Goal: Find specific page/section: Find specific page/section

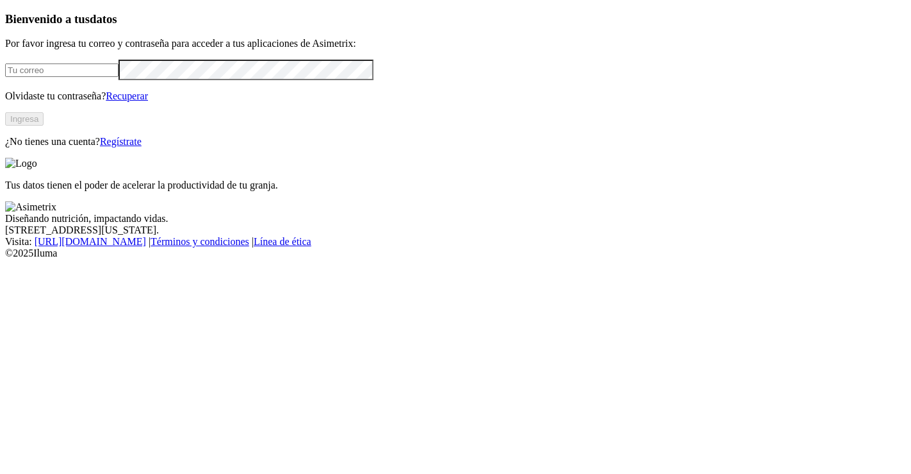
type input "ninfa.covaleda@premexcorp.com"
click at [44, 126] on button "Ingresa" at bounding box center [24, 118] width 38 height 13
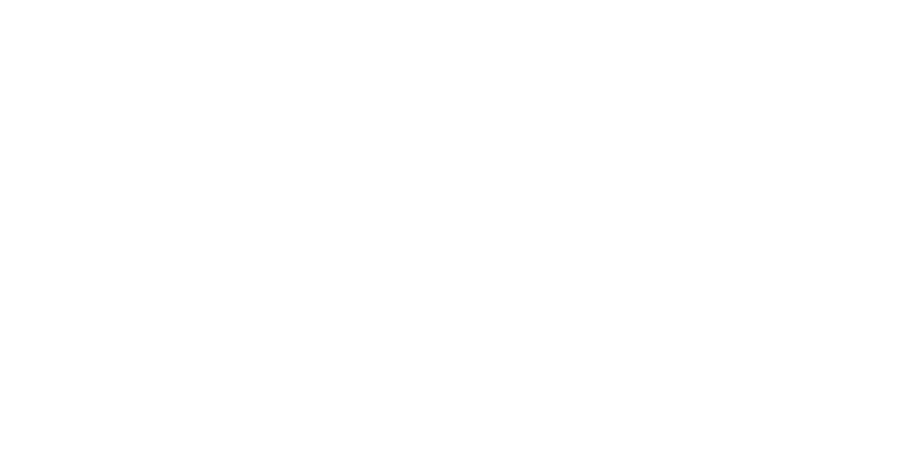
scroll to position [293, 0]
